Goal: Navigation & Orientation: Find specific page/section

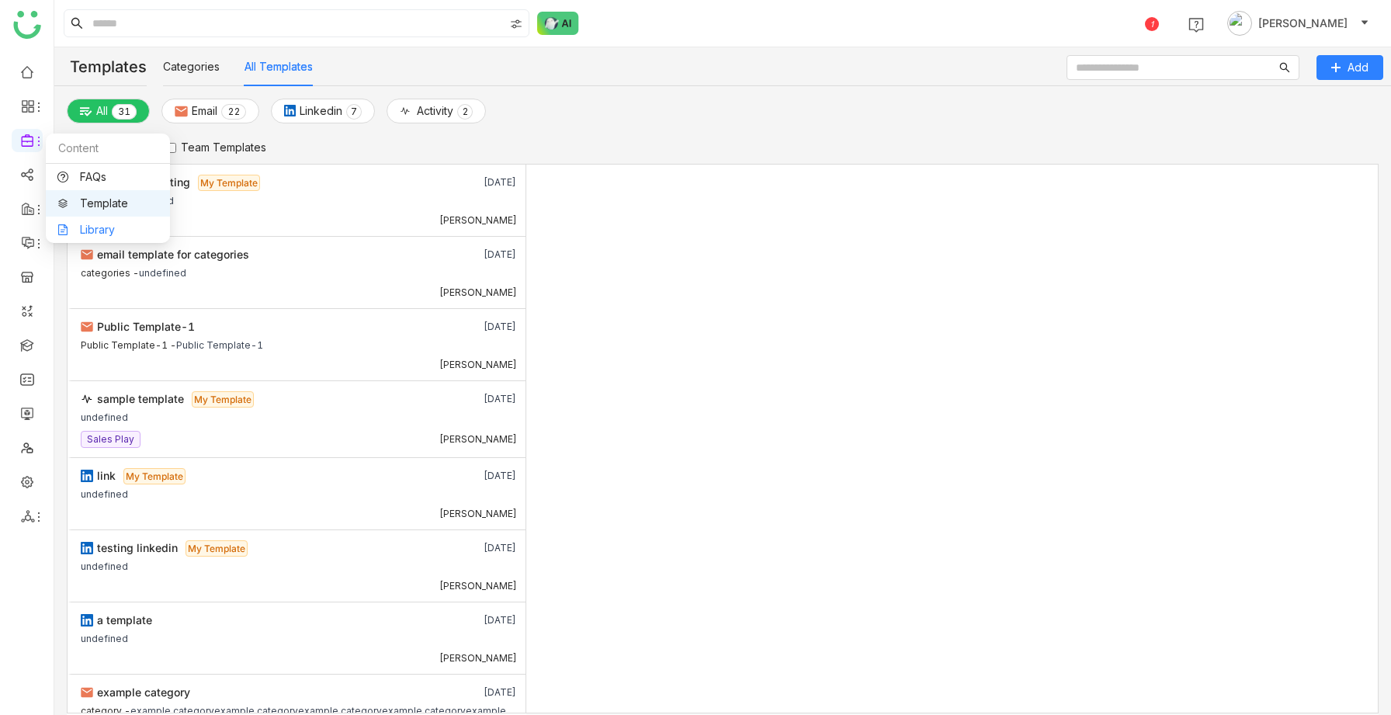
click at [93, 227] on link "Library" at bounding box center [107, 229] width 101 height 11
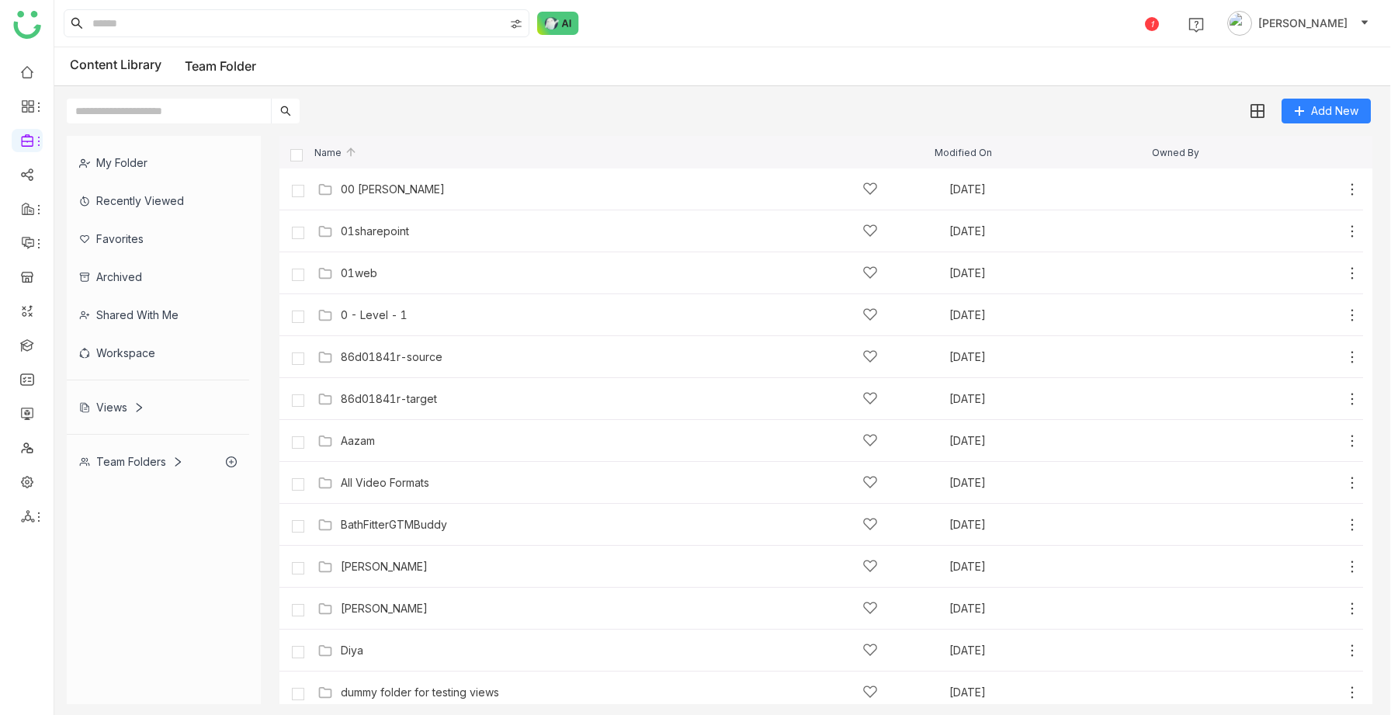
click at [109, 406] on div "Views" at bounding box center [111, 407] width 65 height 13
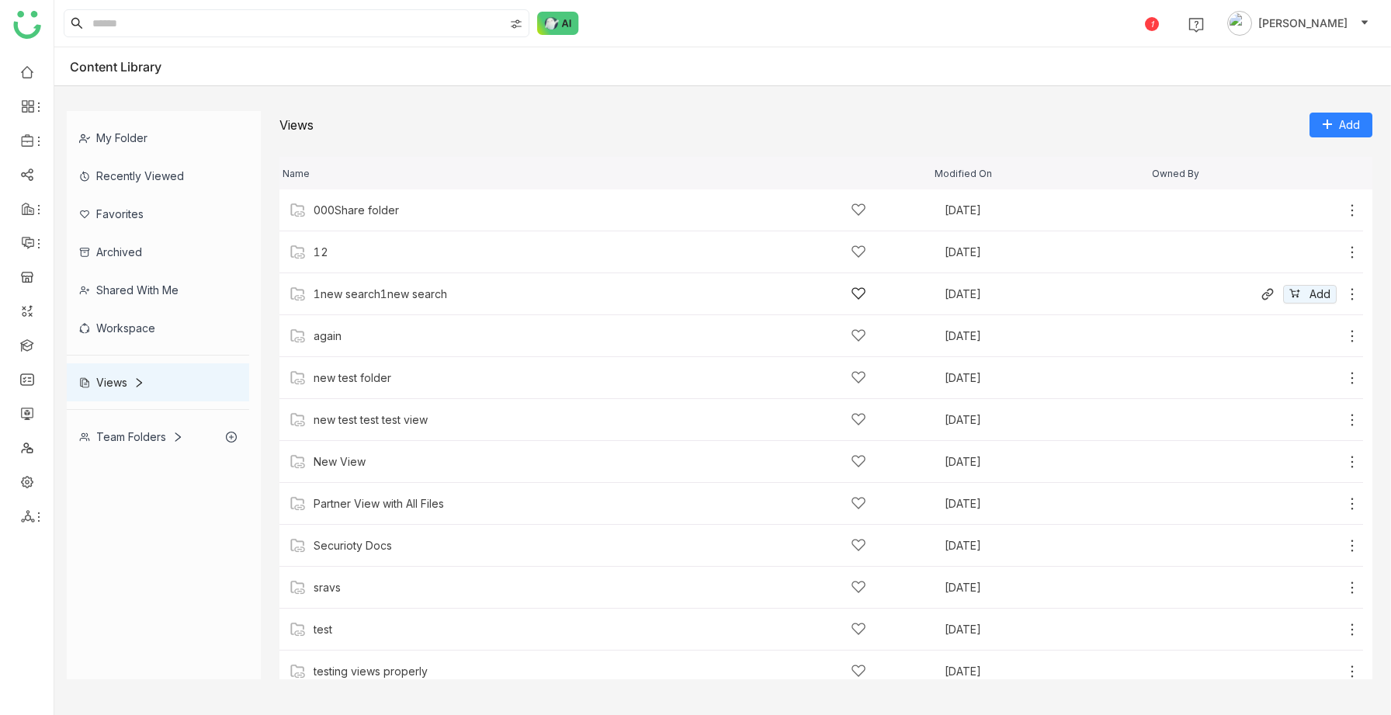
scroll to position [55, 0]
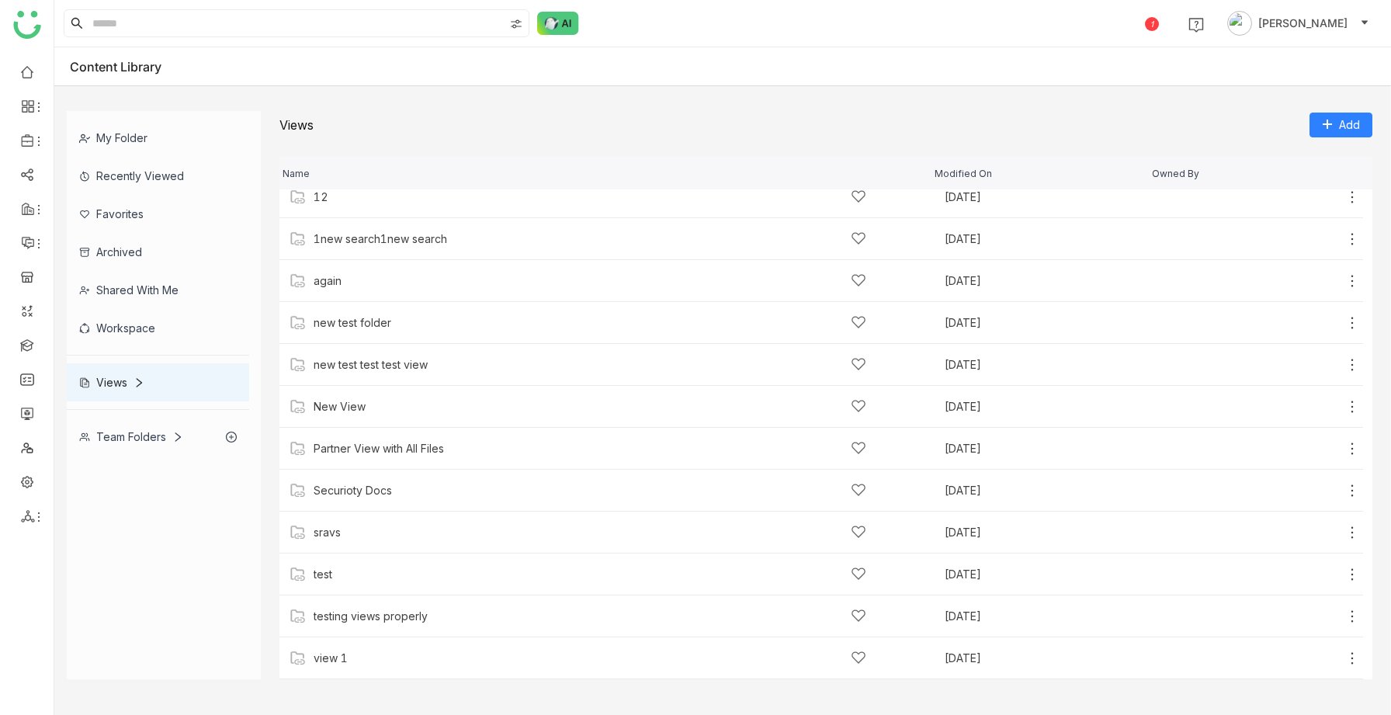
click at [151, 427] on div "Team Folders" at bounding box center [158, 437] width 182 height 38
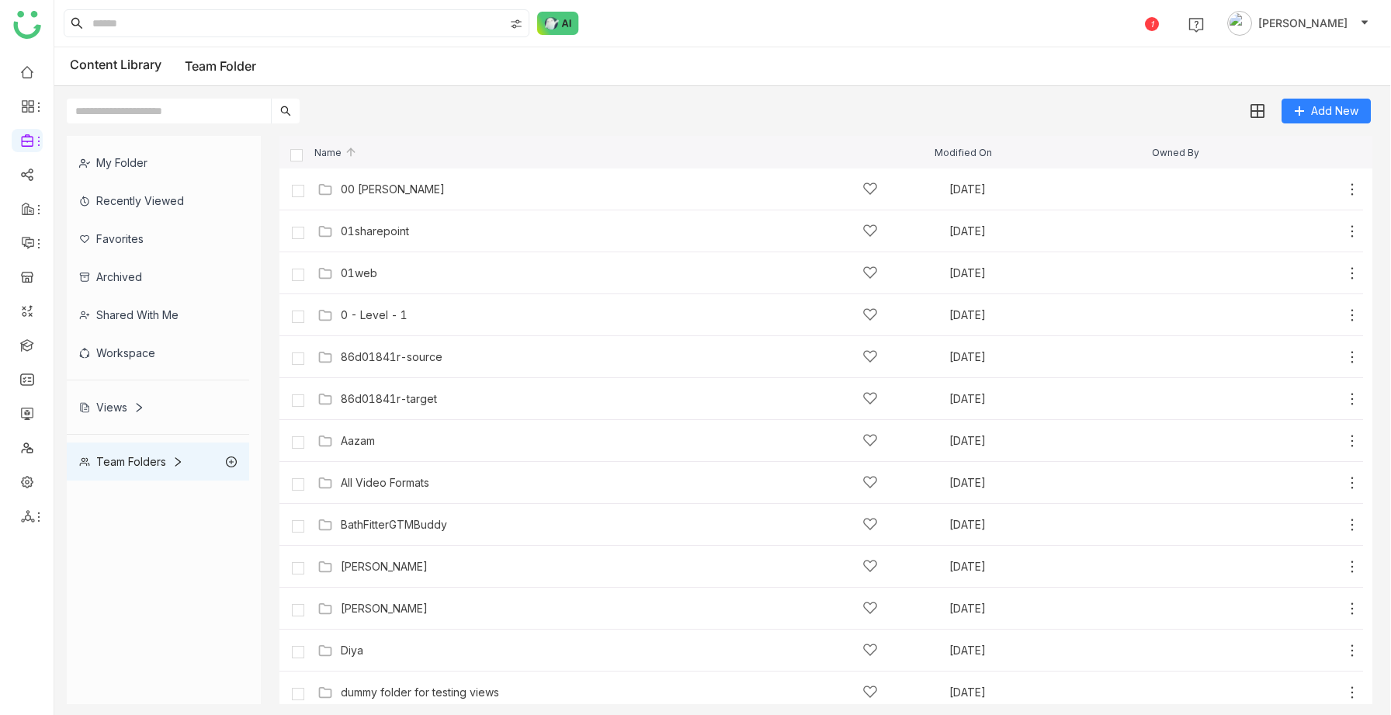
scroll to position [634, 0]
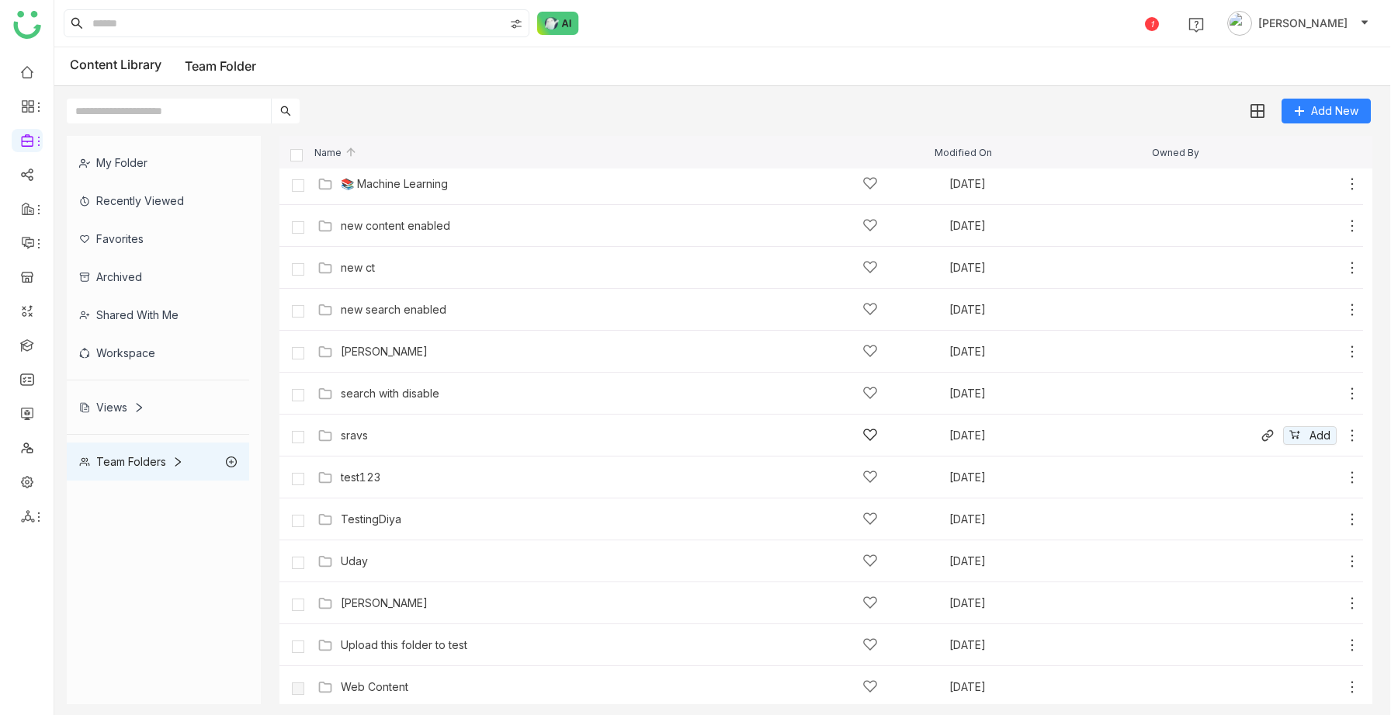
click at [370, 437] on div "sravs" at bounding box center [609, 435] width 537 height 16
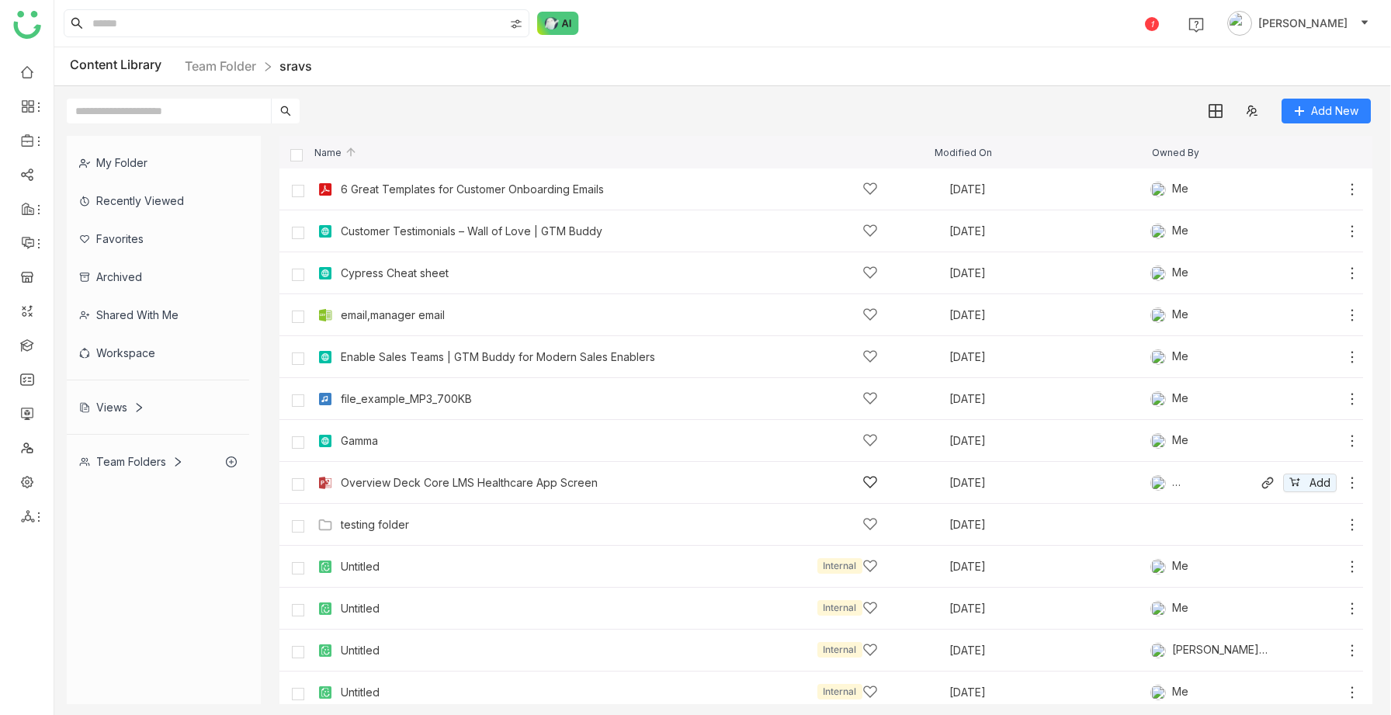
scroll to position [18, 0]
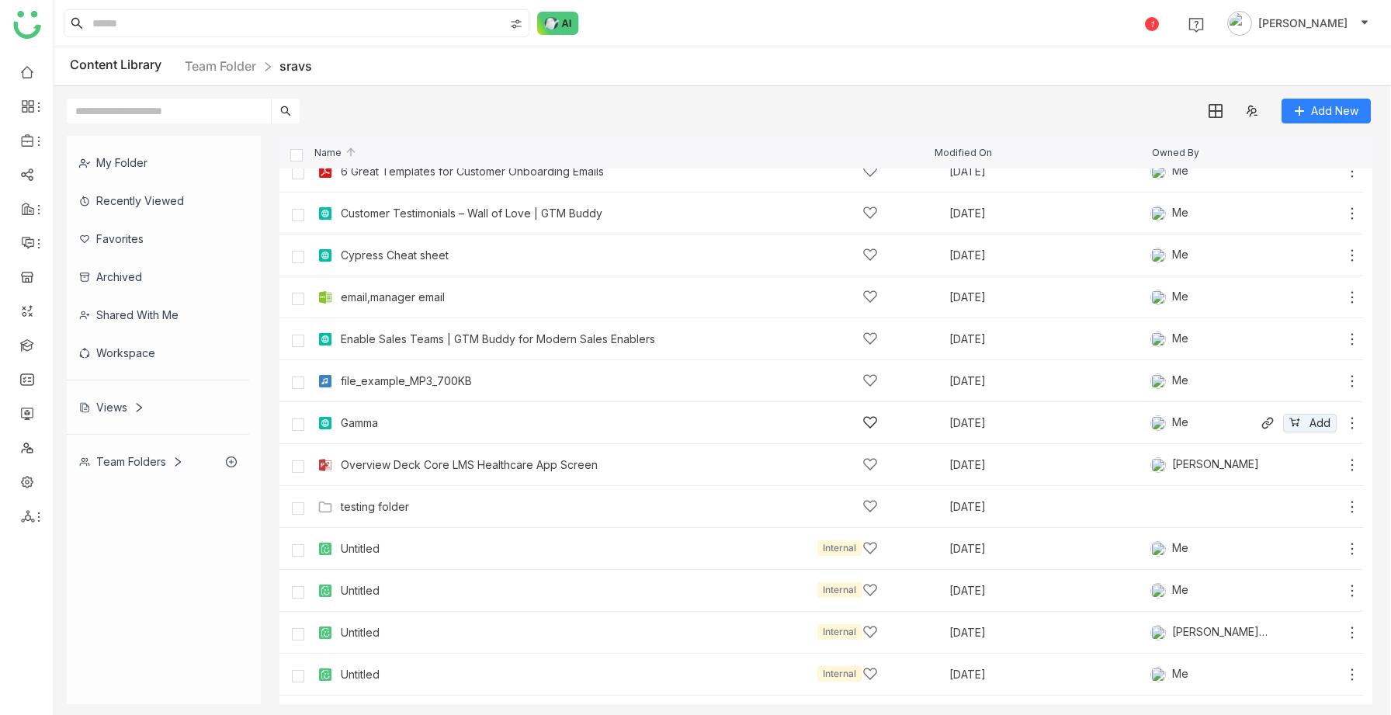
click at [389, 429] on div "Gamma" at bounding box center [609, 423] width 537 height 16
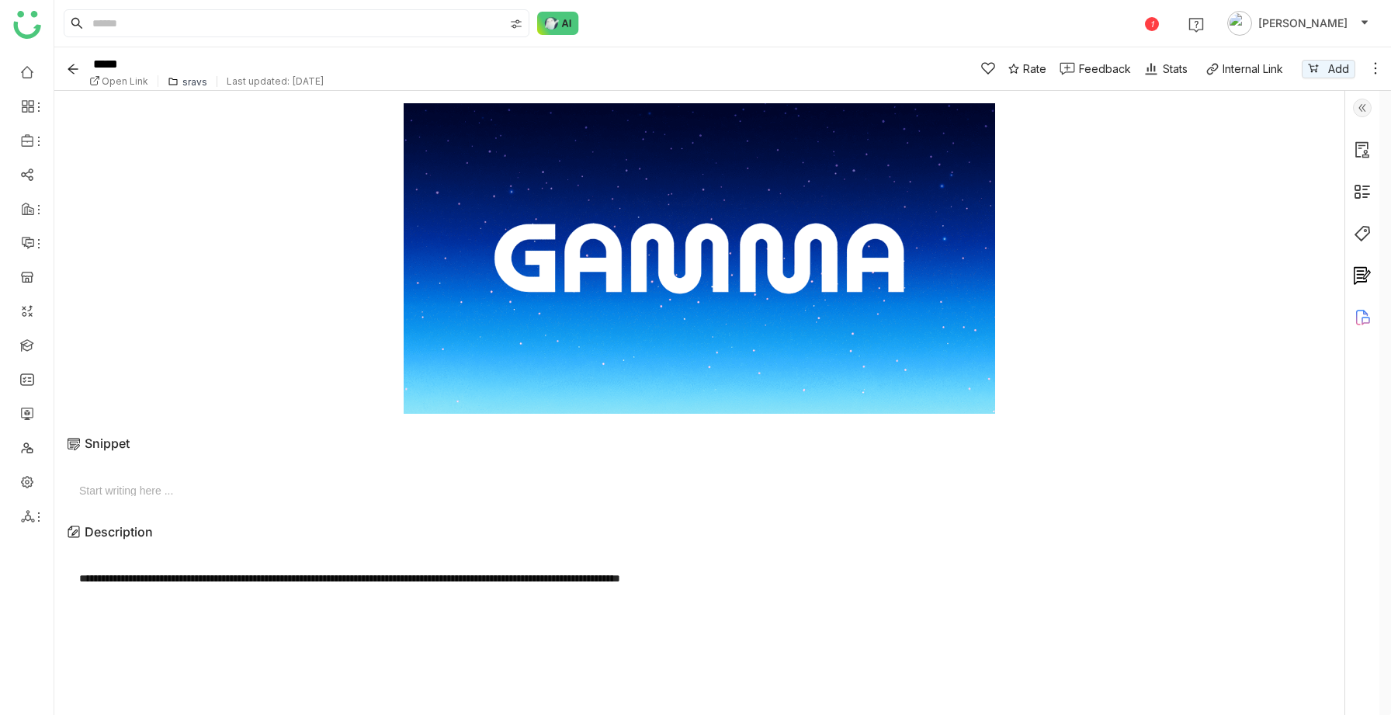
click at [188, 83] on div "sravs" at bounding box center [194, 82] width 25 height 12
